Goal: Find specific page/section: Find specific page/section

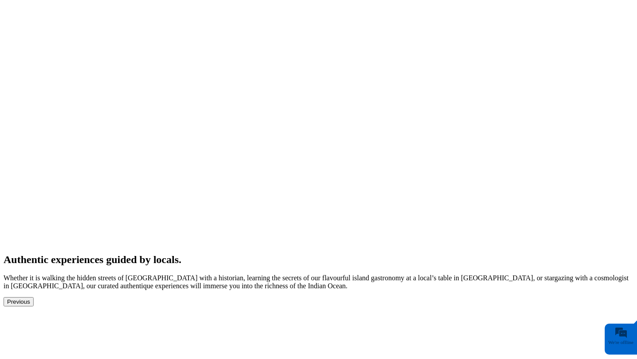
scroll to position [1147, 0]
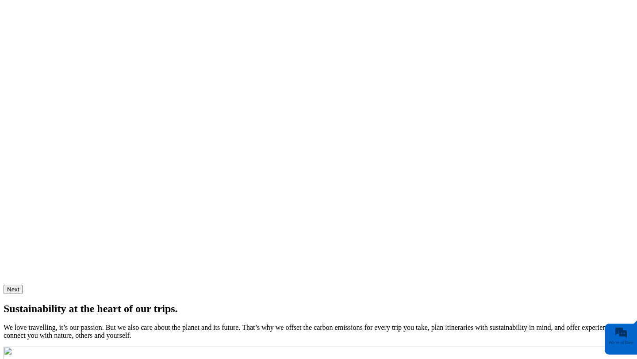
scroll to position [2532, 0]
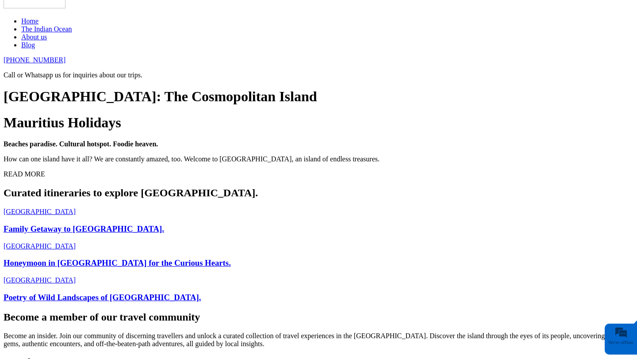
scroll to position [536, 0]
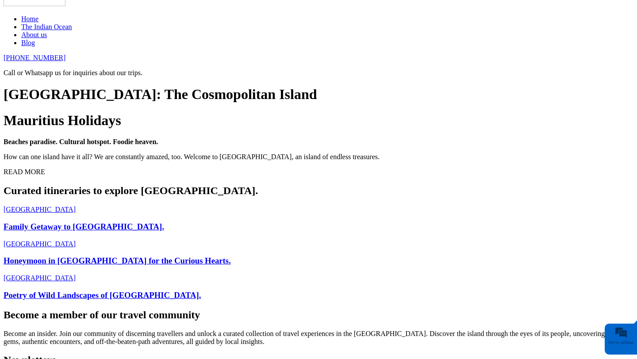
click at [126, 206] on link "Mauritius Family Getaway to Mauritius." at bounding box center [319, 219] width 630 height 26
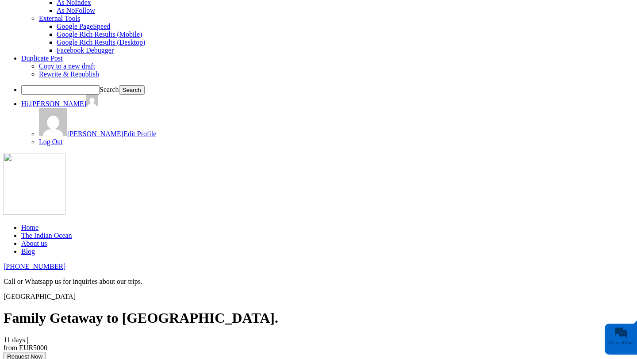
scroll to position [329, 0]
